Goal: Communication & Community: Answer question/provide support

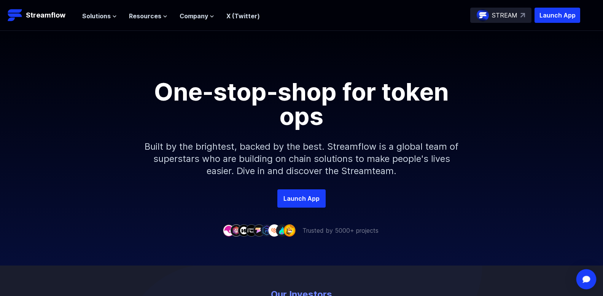
click at [586, 275] on div "Open Intercom Messenger" at bounding box center [586, 279] width 20 height 20
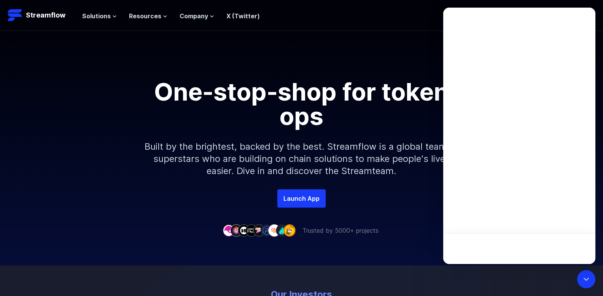
click at [598, 79] on div "One-stop-shop for token ops Built by the brightest, backed by the best. Streamf…" at bounding box center [301, 110] width 603 height 158
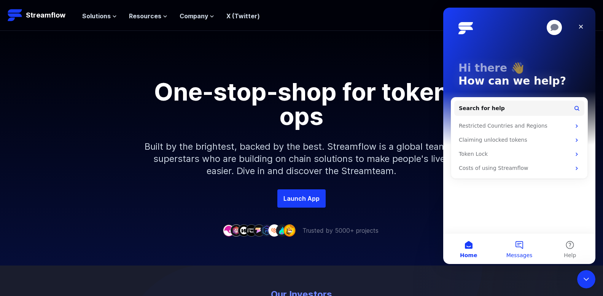
click at [514, 244] on button "Messages" at bounding box center [519, 248] width 51 height 30
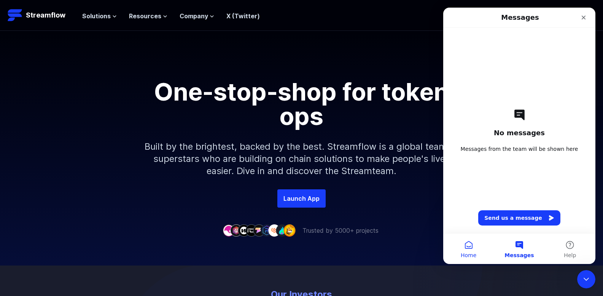
click at [472, 246] on button "Home" at bounding box center [468, 248] width 51 height 30
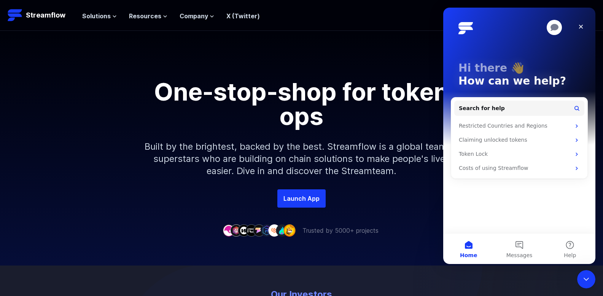
click at [530, 40] on div "Hi there 👋 How can we help?" at bounding box center [519, 76] width 137 height 137
click at [465, 29] on img "Intercom messenger" at bounding box center [465, 28] width 14 height 12
click at [584, 27] on icon "Close" at bounding box center [581, 27] width 6 height 6
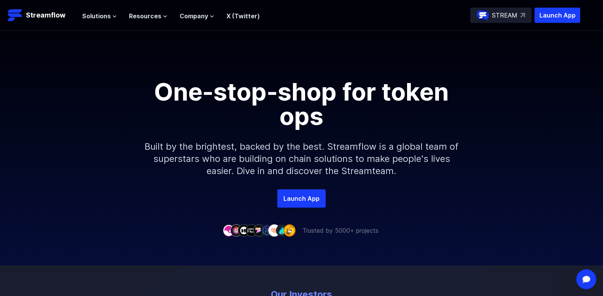
click at [580, 268] on div "Open Intercom Messenger" at bounding box center [585, 277] width 25 height 25
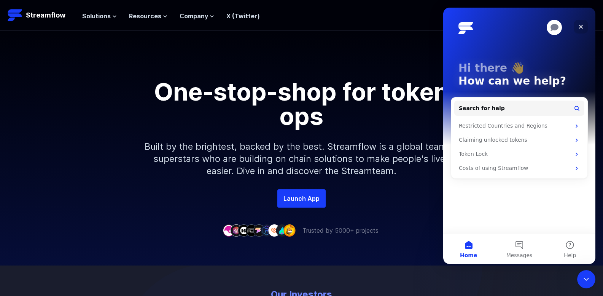
click at [582, 26] on icon "Close" at bounding box center [581, 27] width 6 height 6
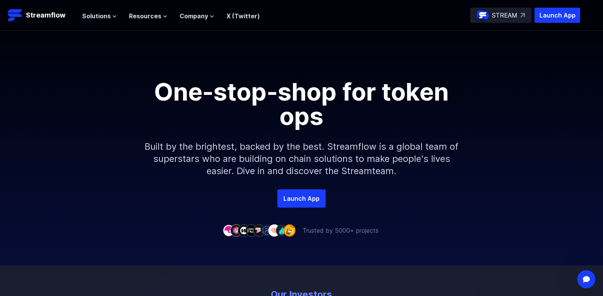
scroll to position [728, 0]
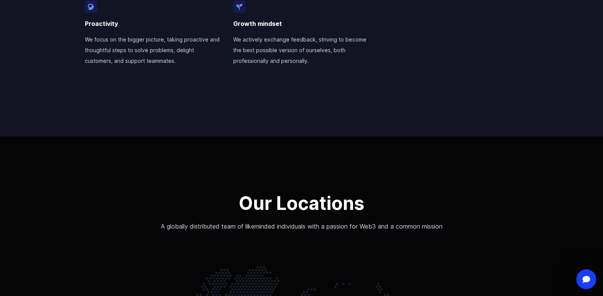
click at [588, 278] on icon "Open Intercom Messenger" at bounding box center [585, 278] width 13 height 13
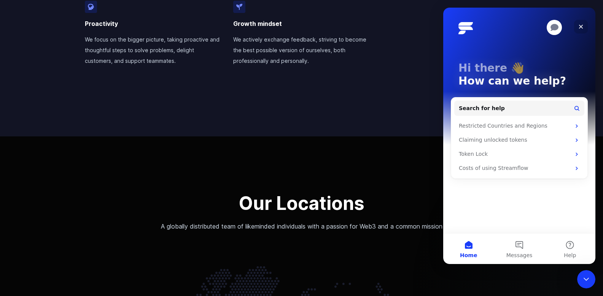
drag, startPoint x: 1027, startPoint y: 32, endPoint x: 584, endPoint y: 25, distance: 443.3
click at [584, 25] on icon "Close" at bounding box center [581, 27] width 6 height 6
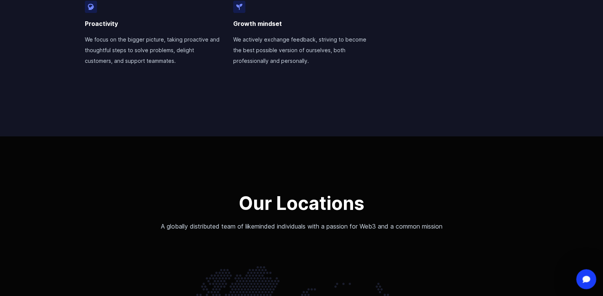
click at [584, 282] on div "Open Intercom Messenger" at bounding box center [585, 277] width 25 height 25
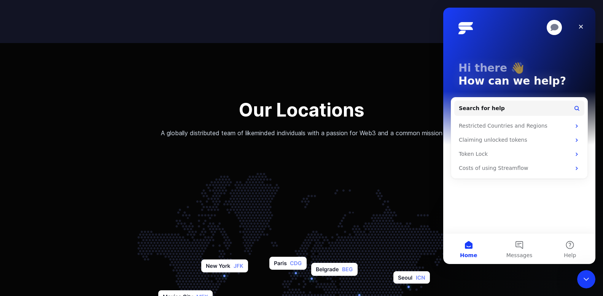
scroll to position [837, 0]
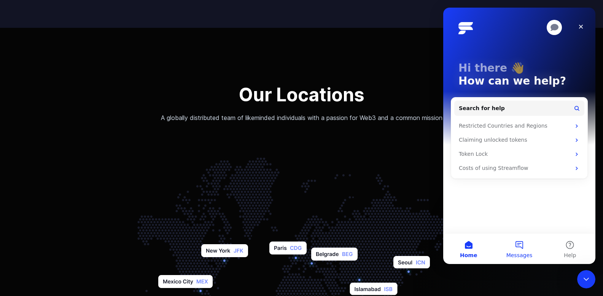
click at [531, 250] on button "Messages" at bounding box center [519, 248] width 51 height 30
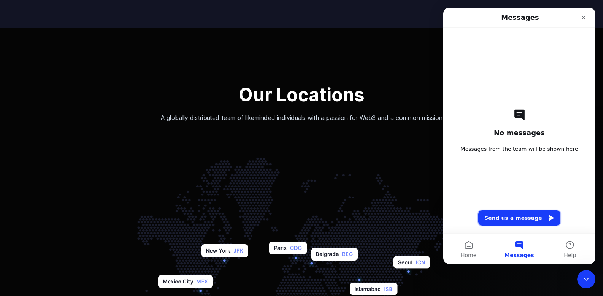
click at [528, 223] on button "Send us a message" at bounding box center [519, 217] width 82 height 15
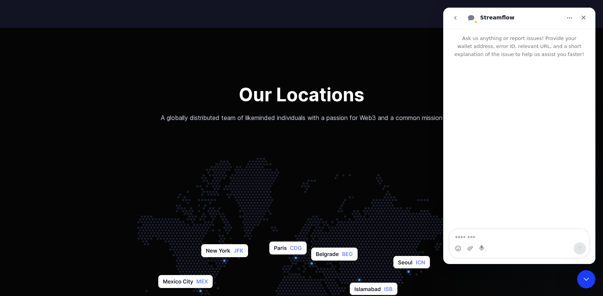
click at [530, 243] on div "Intercom messenger" at bounding box center [519, 248] width 139 height 12
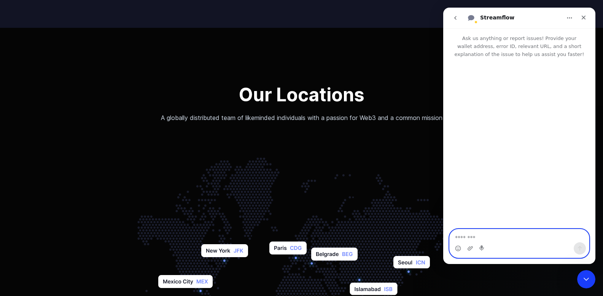
click at [518, 231] on textarea "Message…" at bounding box center [519, 235] width 139 height 13
type textarea "*****"
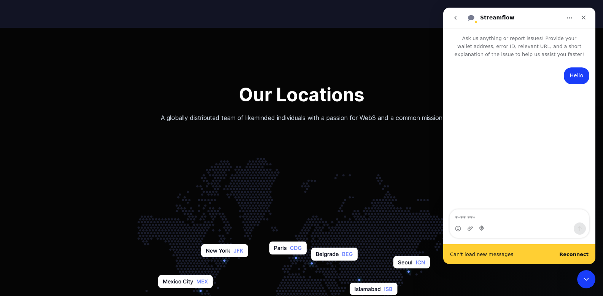
click at [571, 255] on b "Reconnect" at bounding box center [573, 254] width 29 height 6
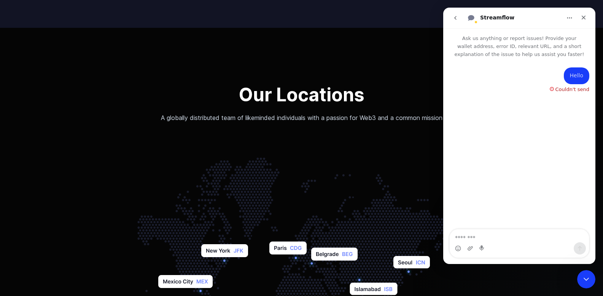
click at [571, 82] on div "Hello • 27m ago" at bounding box center [577, 75] width 26 height 17
click at [457, 18] on icon "go back" at bounding box center [455, 18] width 6 height 6
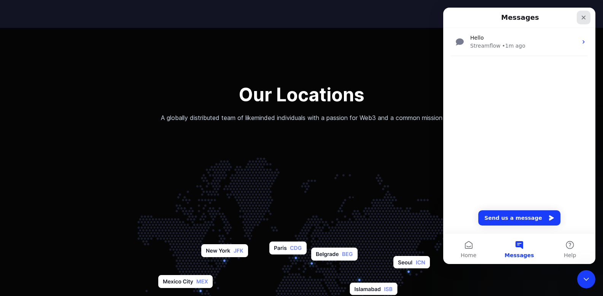
click at [584, 17] on icon "Close" at bounding box center [584, 18] width 4 height 4
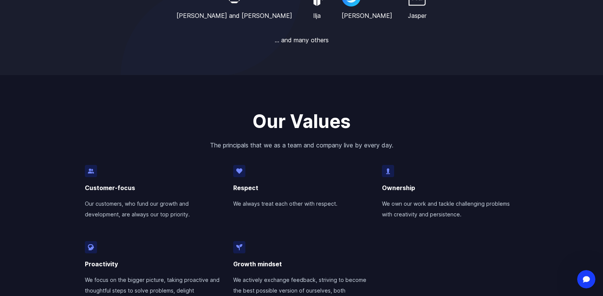
scroll to position [666, 0]
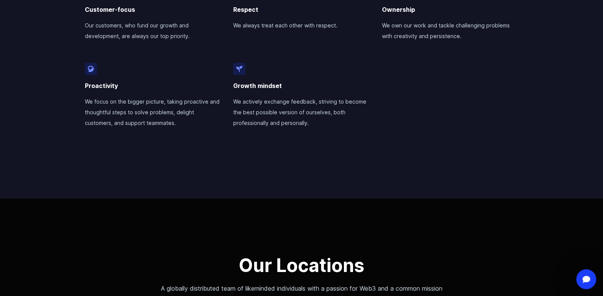
click at [581, 273] on div "Open Intercom Messenger" at bounding box center [585, 277] width 25 height 25
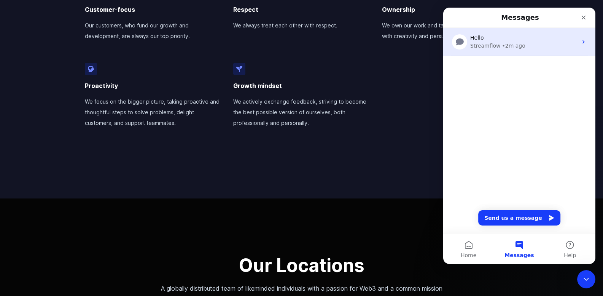
click at [557, 51] on div "Hello Streamflow • 2m ago" at bounding box center [519, 42] width 152 height 28
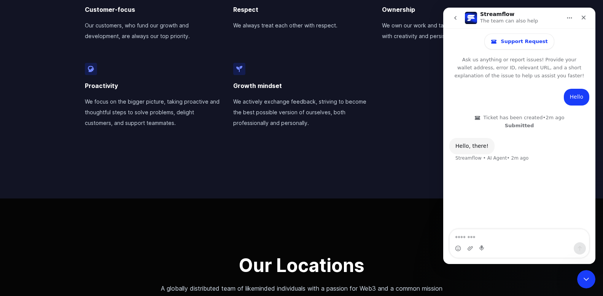
click at [487, 237] on textarea "Message…" at bounding box center [519, 235] width 139 height 13
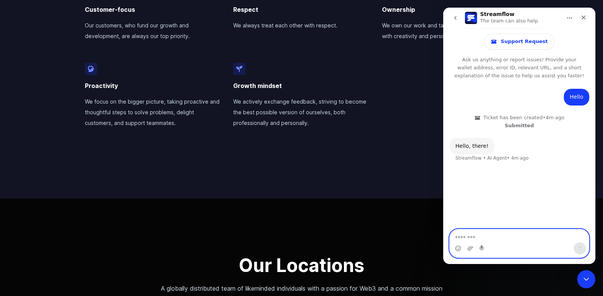
click at [488, 231] on textarea "Message…" at bounding box center [519, 235] width 139 height 13
type textarea "**********"
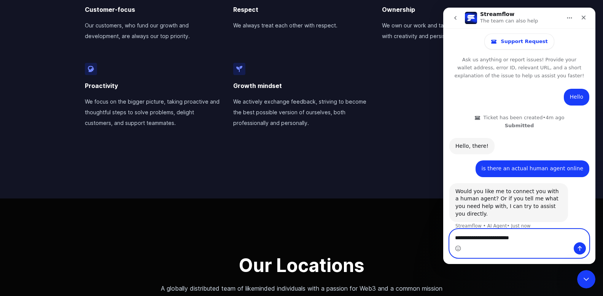
scroll to position [9, 0]
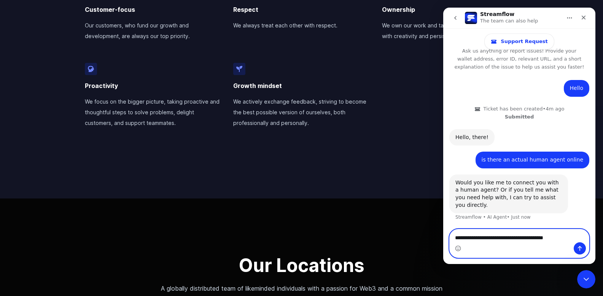
type textarea "**********"
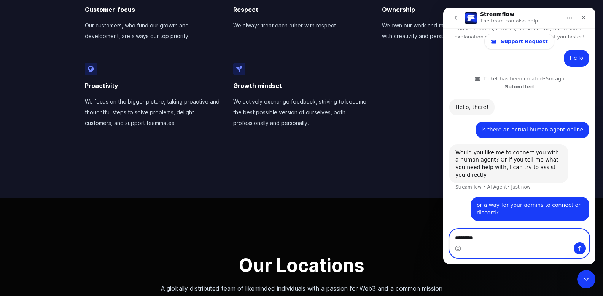
type textarea "**********"
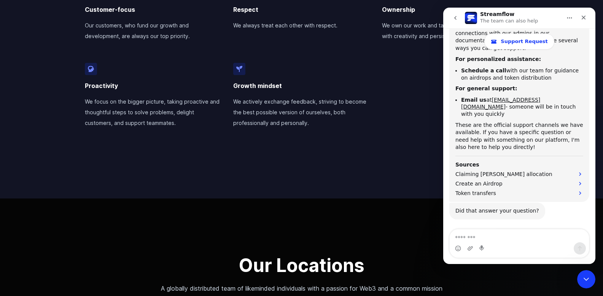
scroll to position [294, 0]
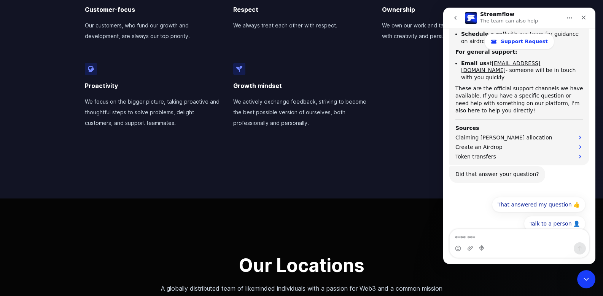
drag, startPoint x: 593, startPoint y: 184, endPoint x: 1042, endPoint y: 236, distance: 451.9
click at [570, 216] on button "Talk to a person 👤" at bounding box center [555, 223] width 62 height 15
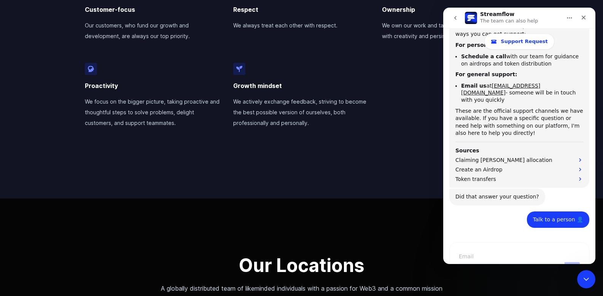
scroll to position [303, 0]
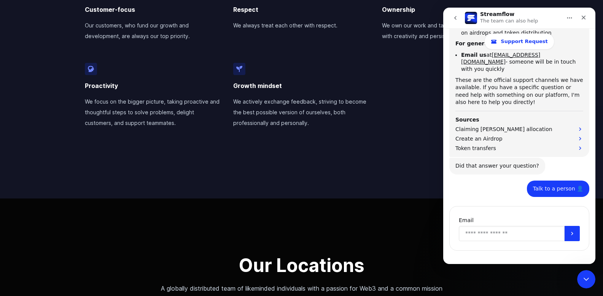
click at [559, 226] on input "Enter your email" at bounding box center [512, 233] width 106 height 15
type input "**********"
click at [565, 230] on button "Submit" at bounding box center [572, 233] width 15 height 15
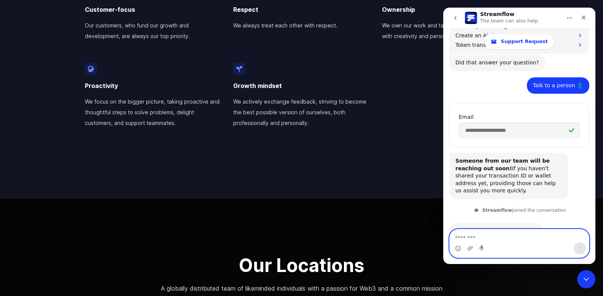
scroll to position [440, 0]
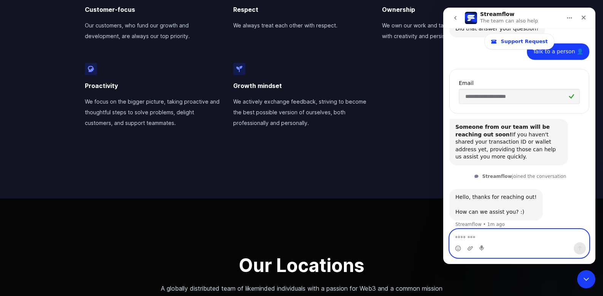
click at [515, 237] on textarea "Message…" at bounding box center [519, 235] width 139 height 13
click at [562, 235] on textarea "**********" at bounding box center [519, 235] width 139 height 13
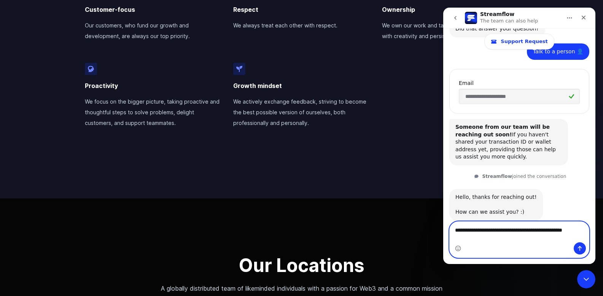
scroll to position [447, 0]
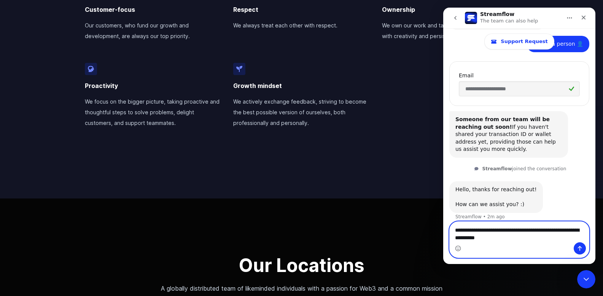
type textarea "**********"
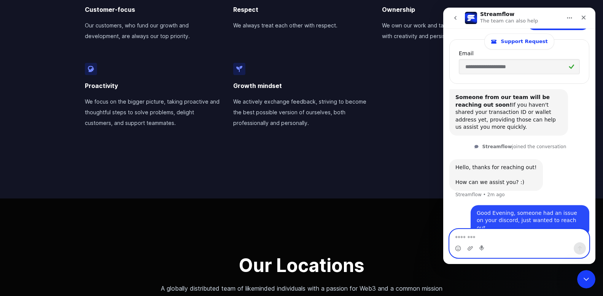
scroll to position [470, 0]
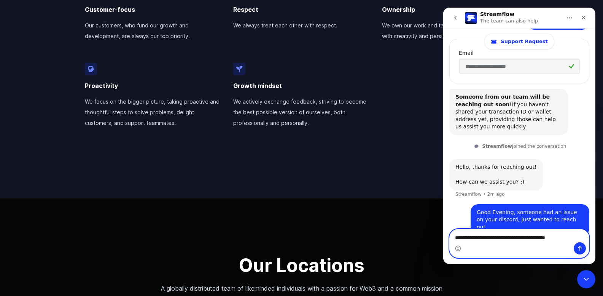
type textarea "**********"
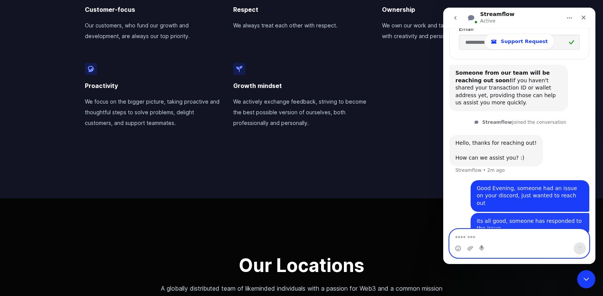
scroll to position [495, 0]
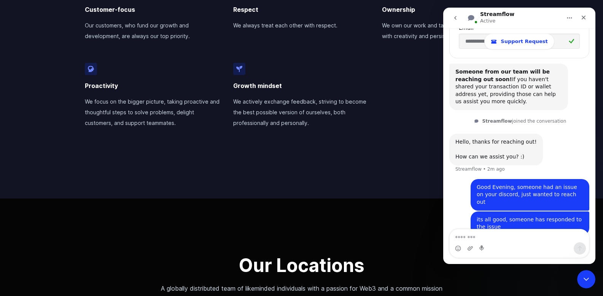
click at [459, 19] on button "go back" at bounding box center [455, 18] width 14 height 14
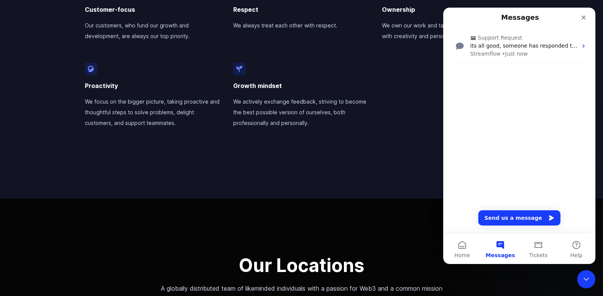
scroll to position [0, 0]
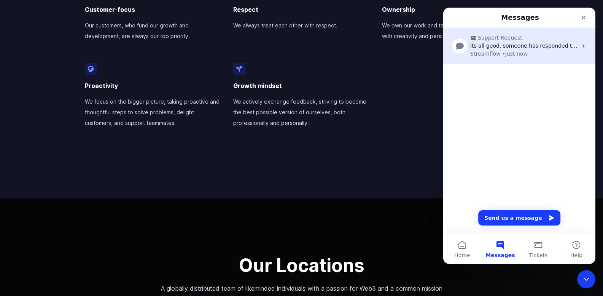
click at [537, 41] on span "Support Request" at bounding box center [520, 38] width 100 height 8
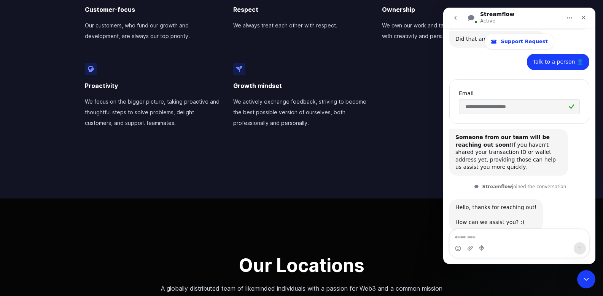
scroll to position [495, 0]
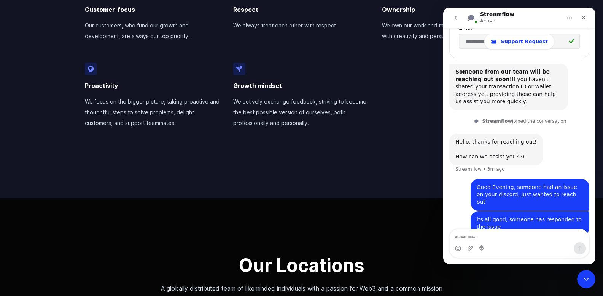
click at [494, 84] on div "Someone from our team will be reaching out soon! If you haven't shared your tra…" at bounding box center [508, 86] width 107 height 37
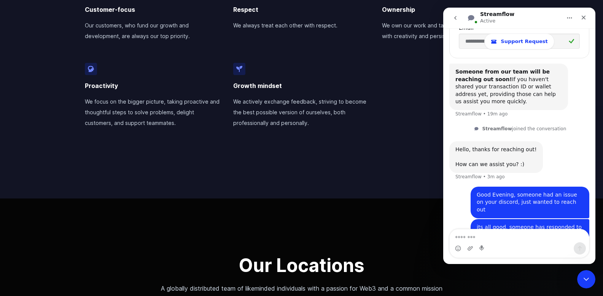
scroll to position [503, 0]
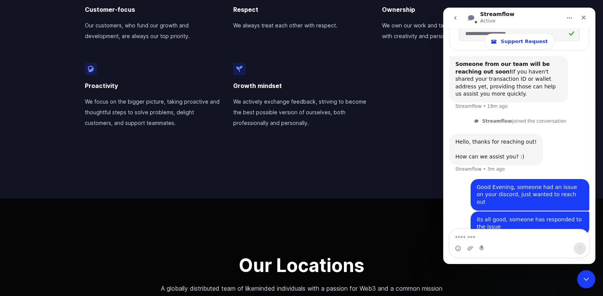
click at [509, 186] on div "Good Evening, someone had an issue on your discord, just wanted to reach out" at bounding box center [530, 194] width 107 height 22
click at [503, 138] on div "Hello, thanks for reaching out! ​ How can we assist you? :)" at bounding box center [495, 149] width 81 height 22
click at [527, 186] on div "Good Evening, someone had an issue on your discord, just wanted to reach out" at bounding box center [530, 194] width 107 height 22
click at [528, 216] on div "its all good, someone has responded to the issue" at bounding box center [530, 223] width 107 height 15
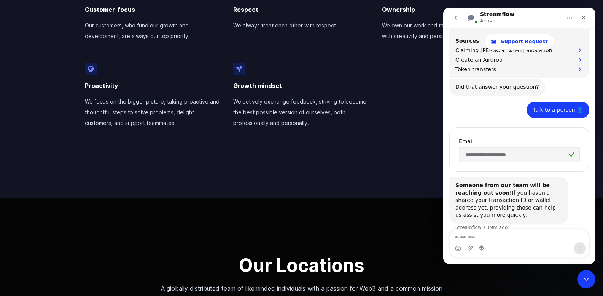
scroll to position [379, 0]
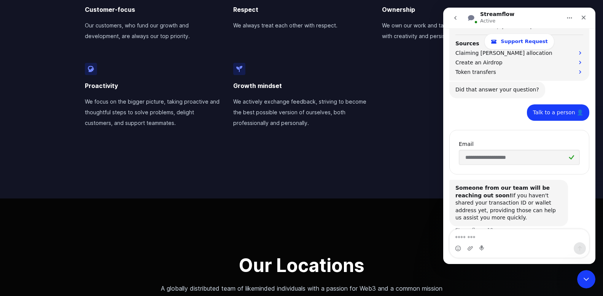
drag, startPoint x: 594, startPoint y: 184, endPoint x: 1040, endPoint y: 157, distance: 446.7
click at [555, 109] on div "Talk to a person 👤" at bounding box center [558, 113] width 50 height 8
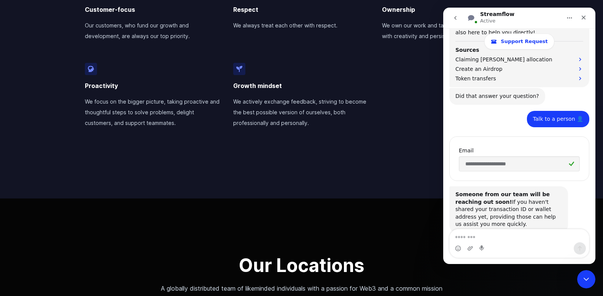
scroll to position [503, 0]
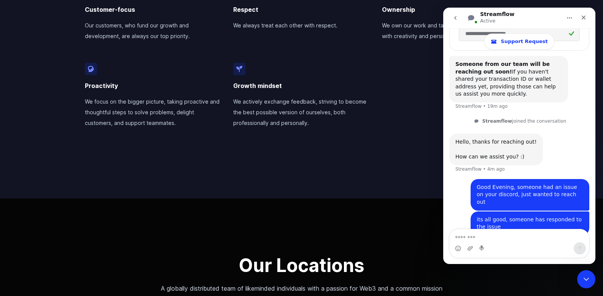
drag, startPoint x: 593, startPoint y: 65, endPoint x: 1039, endPoint y: 225, distance: 473.2
click at [562, 218] on div "its all good, someone has responded to the issue • 1m ago" at bounding box center [530, 223] width 119 height 24
click at [546, 211] on div "its all good, someone has responded to the issue • 1m ago" at bounding box center [530, 223] width 119 height 24
click at [554, 183] on div "Good Evening, someone had an issue on your discord, just wanted to reach out" at bounding box center [530, 194] width 107 height 22
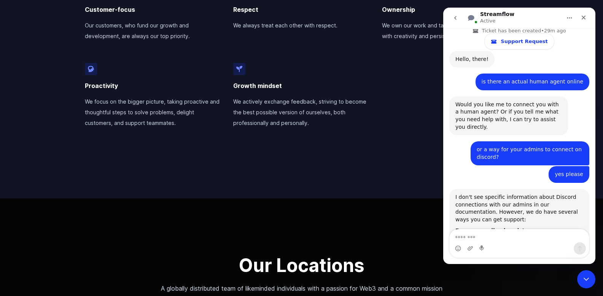
scroll to position [27, 0]
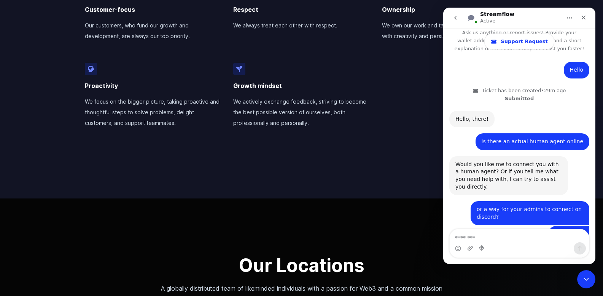
drag, startPoint x: 1039, startPoint y: 76, endPoint x: 592, endPoint y: 56, distance: 446.8
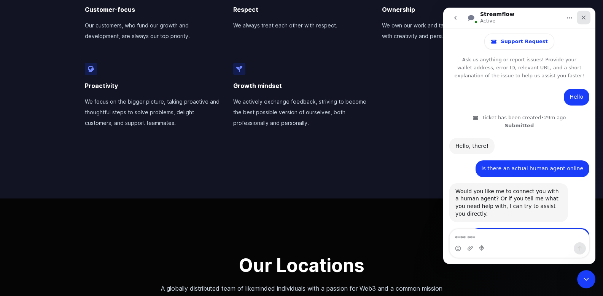
click at [587, 22] on div "Close" at bounding box center [584, 18] width 14 height 14
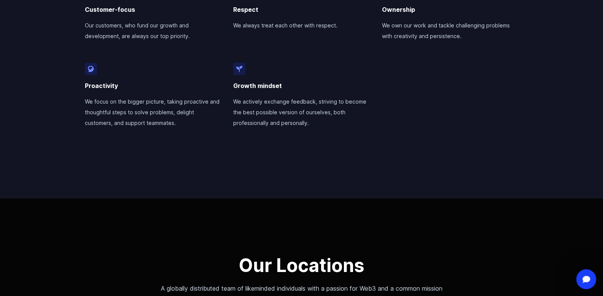
click at [585, 275] on icon "Open Intercom Messenger" at bounding box center [585, 278] width 13 height 13
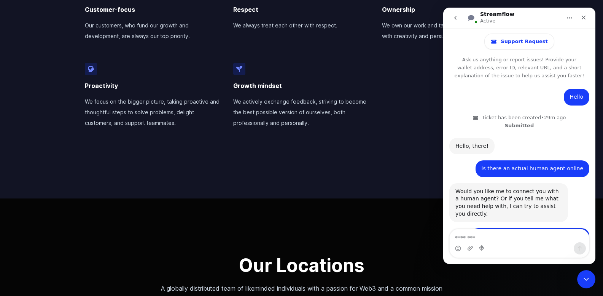
scroll to position [396, 0]
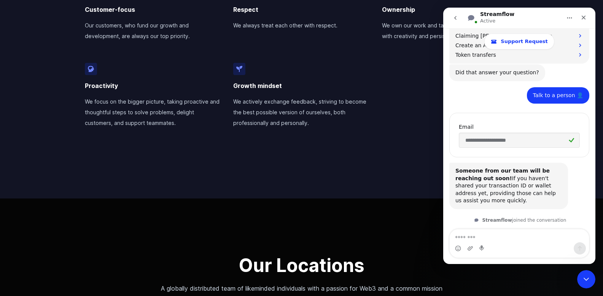
click at [455, 19] on icon "go back" at bounding box center [455, 18] width 2 height 4
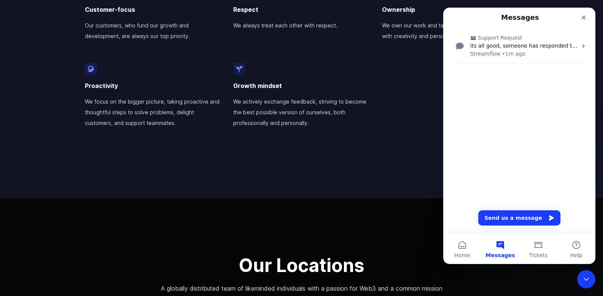
scroll to position [0, 0]
click at [466, 252] on span "Home" at bounding box center [462, 254] width 16 height 5
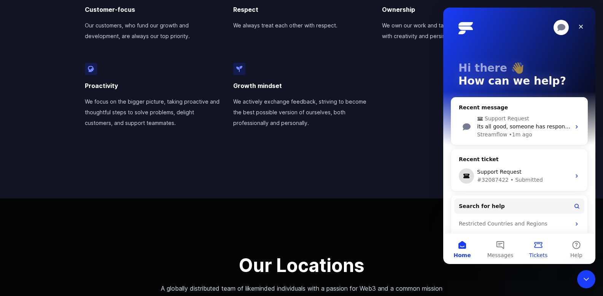
click at [544, 247] on button "Tickets" at bounding box center [538, 248] width 38 height 30
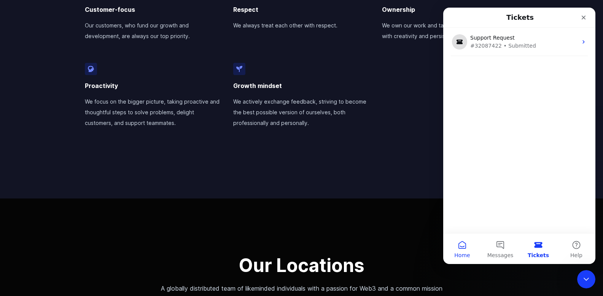
click at [471, 241] on button "Home" at bounding box center [462, 248] width 38 height 30
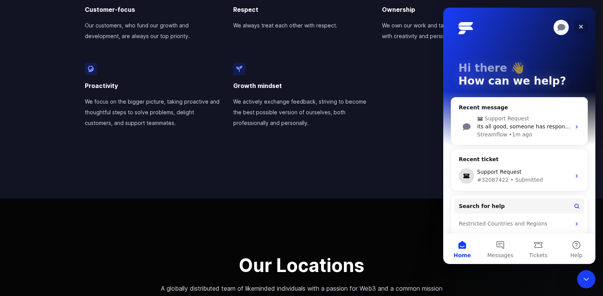
click at [580, 28] on icon "Close" at bounding box center [581, 27] width 6 height 6
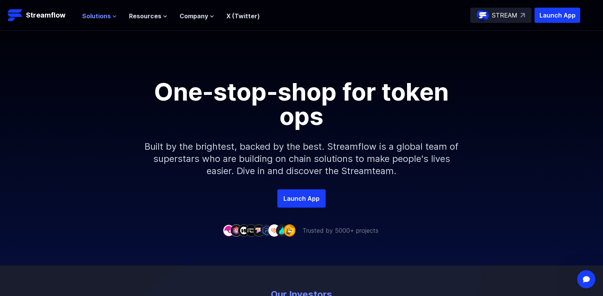
click at [113, 16] on icon at bounding box center [114, 17] width 3 height 2
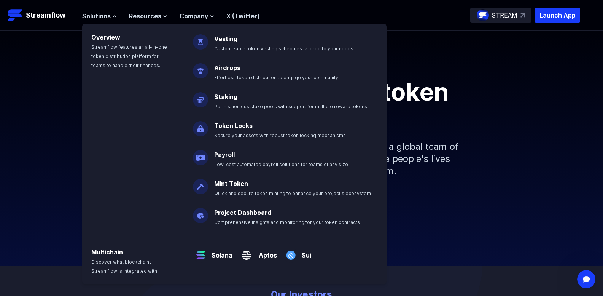
click at [157, 22] on div "Solutions Overview Streamflow features an all-in-one token distribution platfor…" at bounding box center [171, 15] width 178 height 15
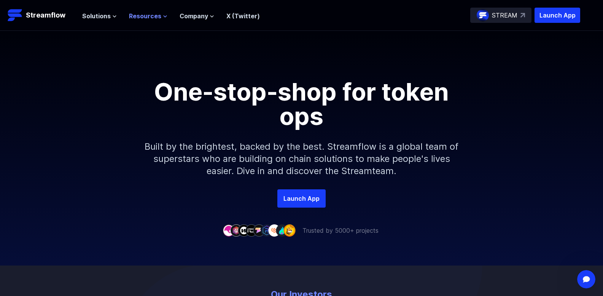
click at [165, 16] on icon at bounding box center [165, 17] width 3 height 2
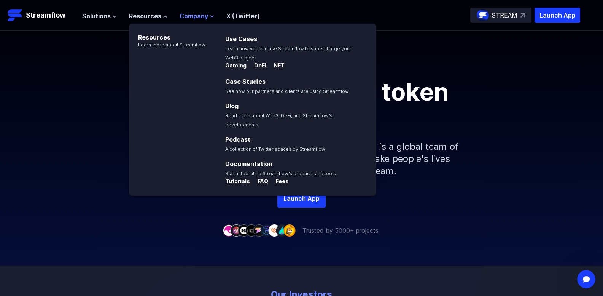
click at [209, 14] on button "Company" at bounding box center [197, 15] width 35 height 9
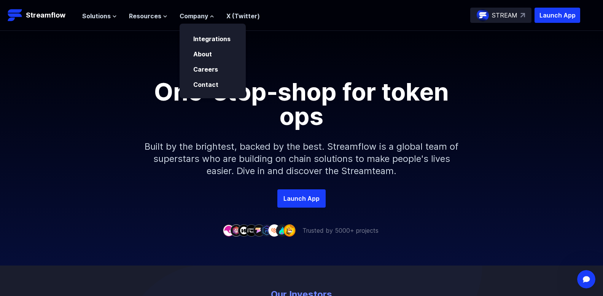
click at [199, 73] on p "Careers" at bounding box center [211, 69] width 45 height 9
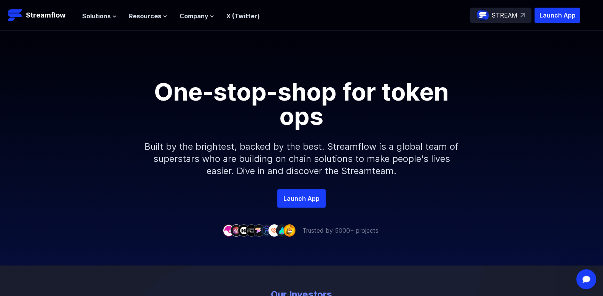
click at [584, 278] on icon "Open Intercom Messenger" at bounding box center [585, 278] width 13 height 13
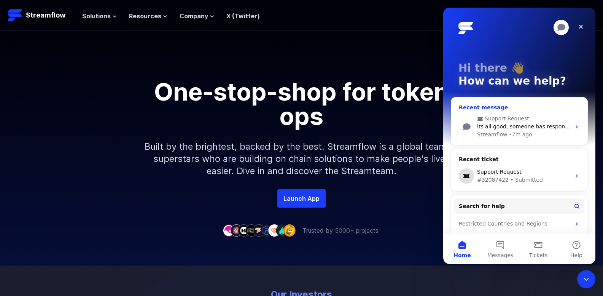
click at [538, 129] on span "its all good, someone has responded to the issue" at bounding box center [542, 126] width 131 height 6
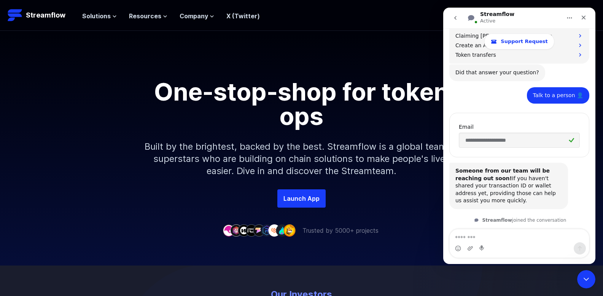
scroll to position [495, 0]
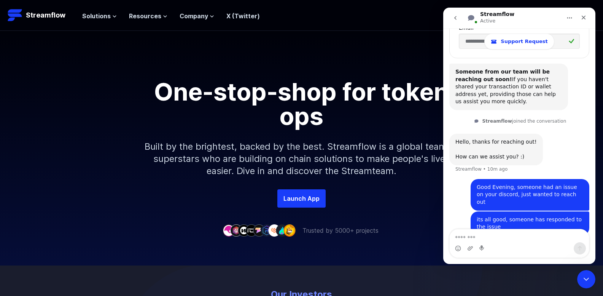
click at [457, 18] on icon "go back" at bounding box center [455, 18] width 6 height 6
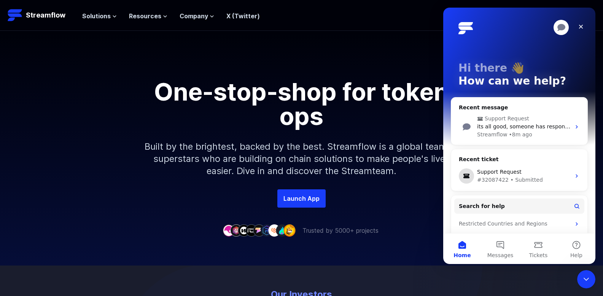
click at [407, 222] on div "One-stop-shop for token ops Built by the brightest, backed by the best. Streamf…" at bounding box center [301, 133] width 603 height 204
click at [580, 31] on div "Close" at bounding box center [581, 27] width 14 height 14
